Goal: Find specific page/section

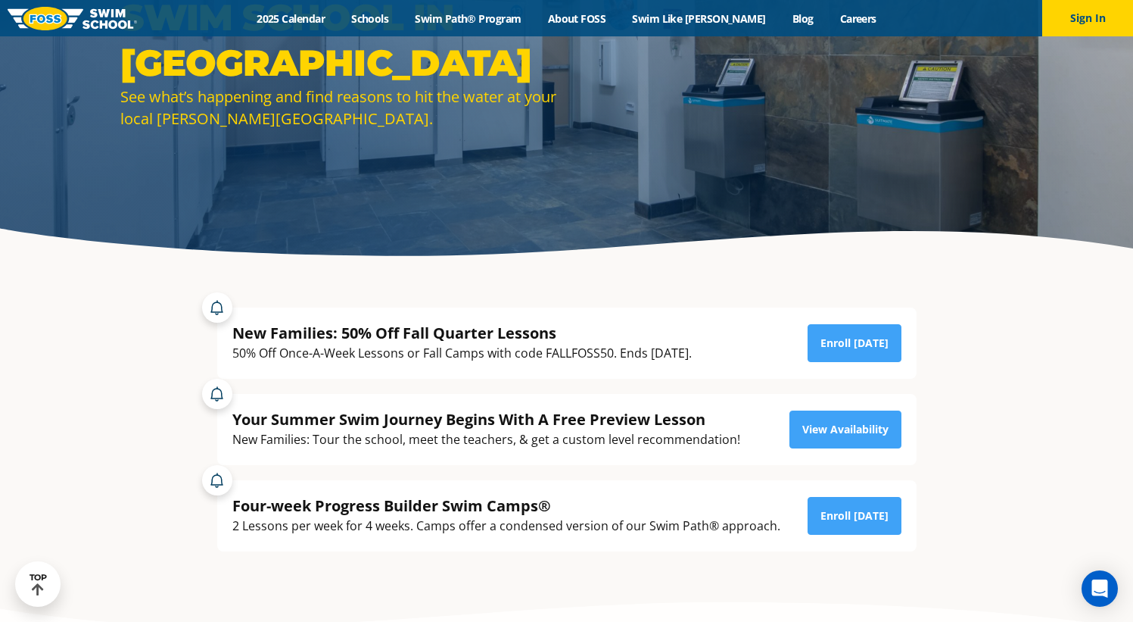
scroll to position [139, 0]
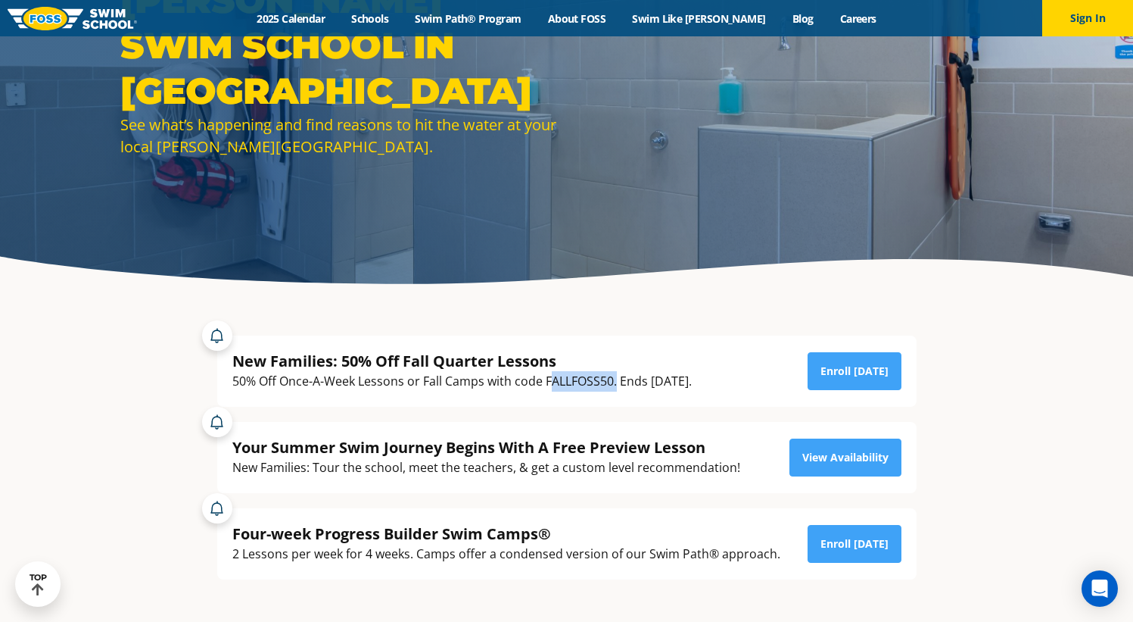
drag, startPoint x: 547, startPoint y: 382, endPoint x: 616, endPoint y: 382, distance: 68.9
click at [616, 382] on div "50% Off Once-A-Week Lessons or Fall Camps with code FALLFOSS50. Ends September …" at bounding box center [462, 381] width 460 height 20
click at [593, 382] on div "50% Off Once-A-Week Lessons or Fall Camps with code FALLFOSS50. Ends September …" at bounding box center [462, 381] width 460 height 20
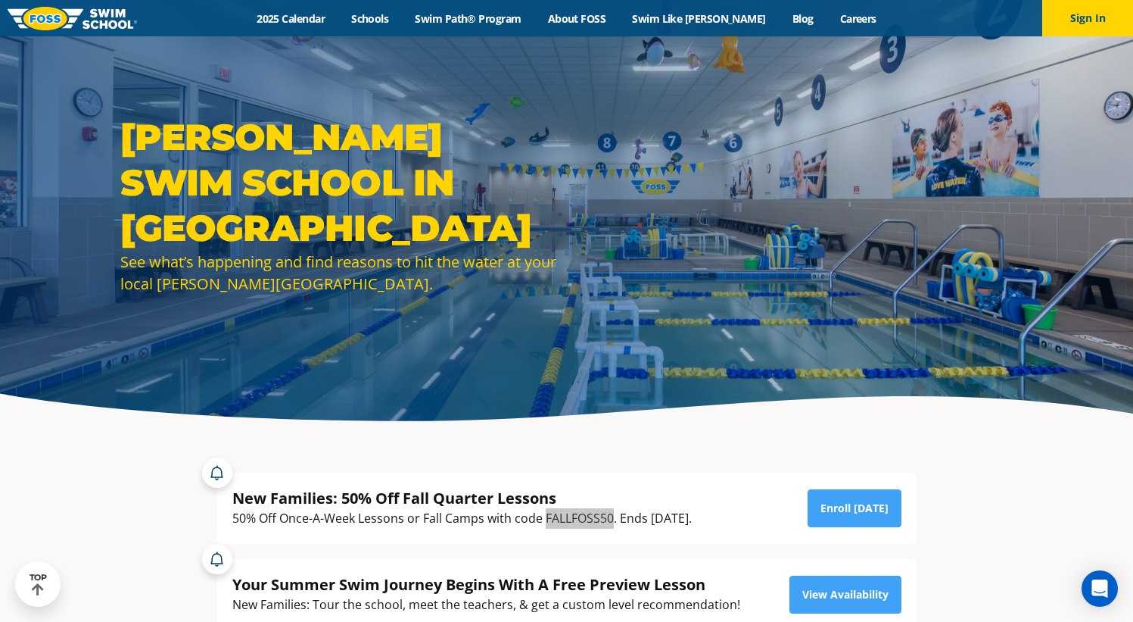
scroll to position [0, 0]
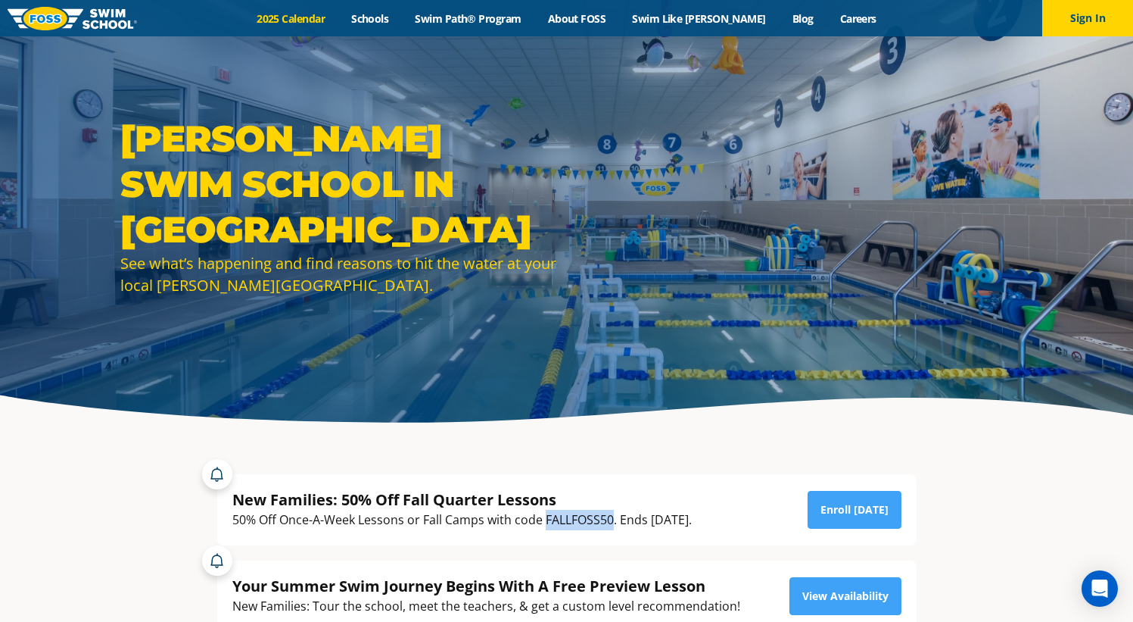
click at [309, 17] on link "2025 Calendar" at bounding box center [291, 18] width 95 height 14
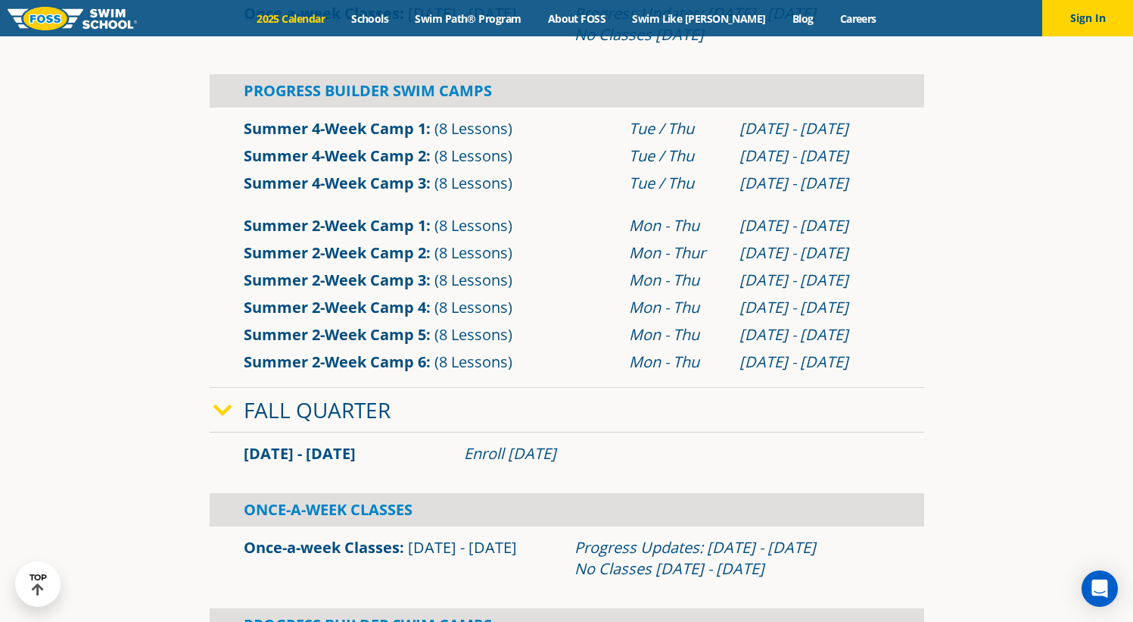
scroll to position [680, 0]
